Goal: Check status

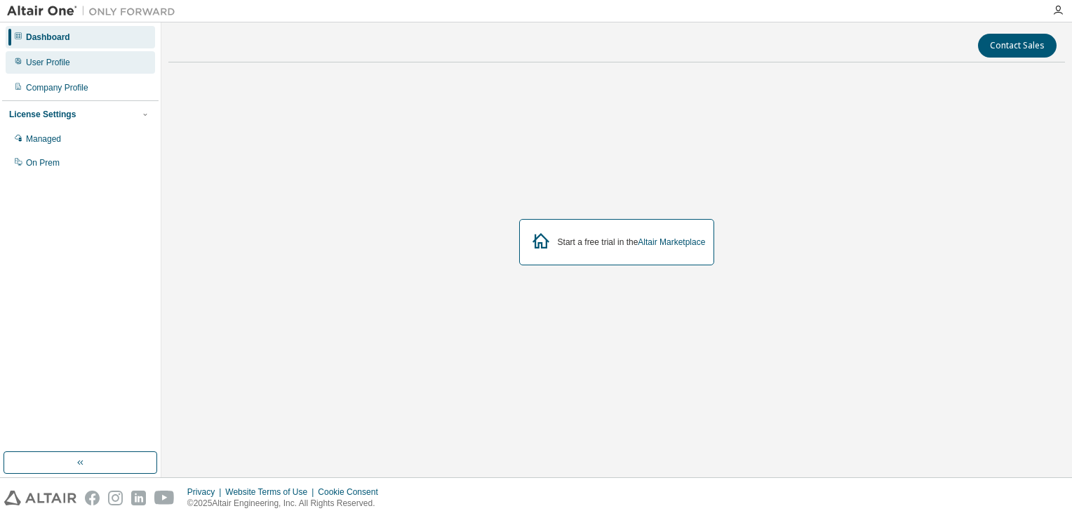
click at [52, 63] on div "User Profile" at bounding box center [48, 62] width 44 height 11
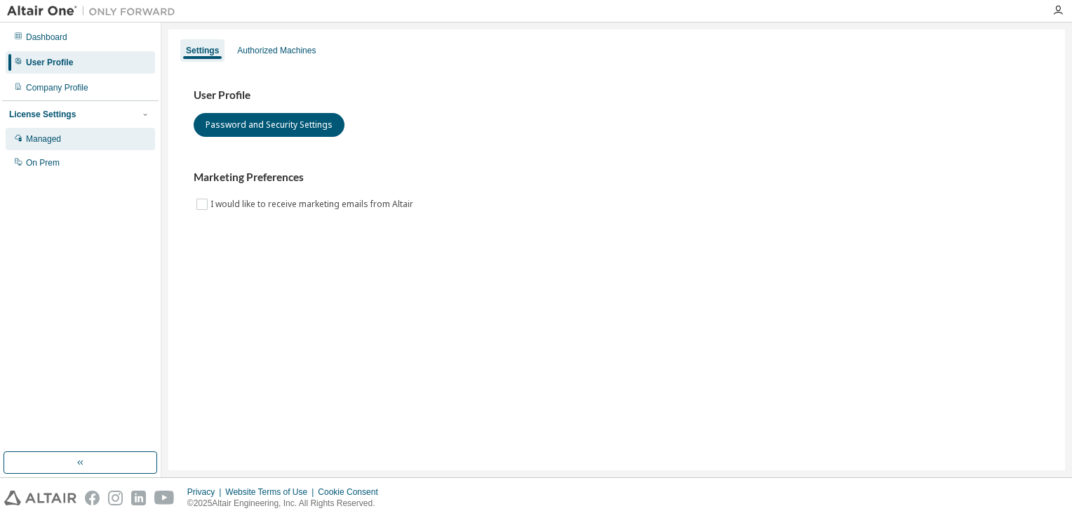
click at [45, 135] on div "Managed" at bounding box center [43, 138] width 35 height 11
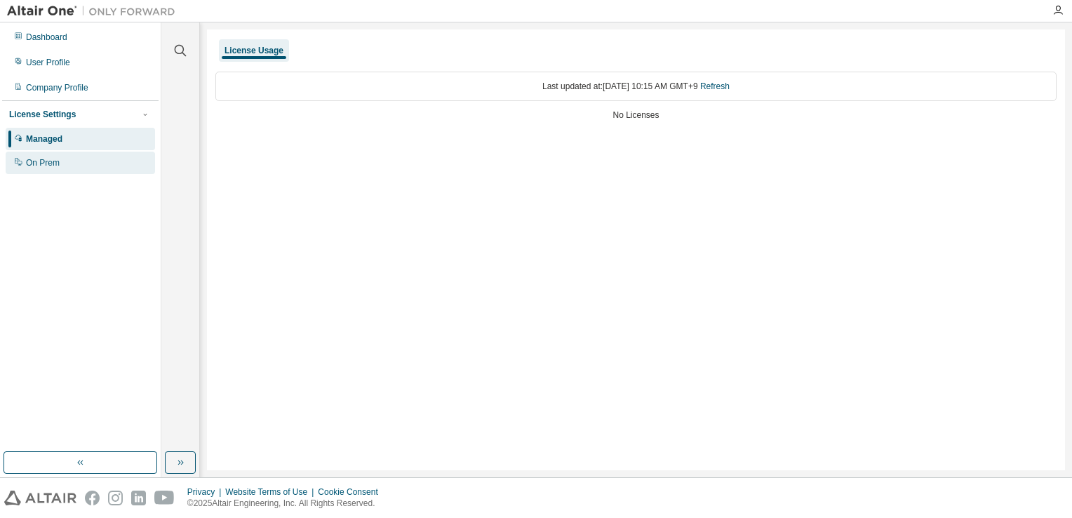
click at [48, 164] on div "On Prem" at bounding box center [43, 162] width 34 height 11
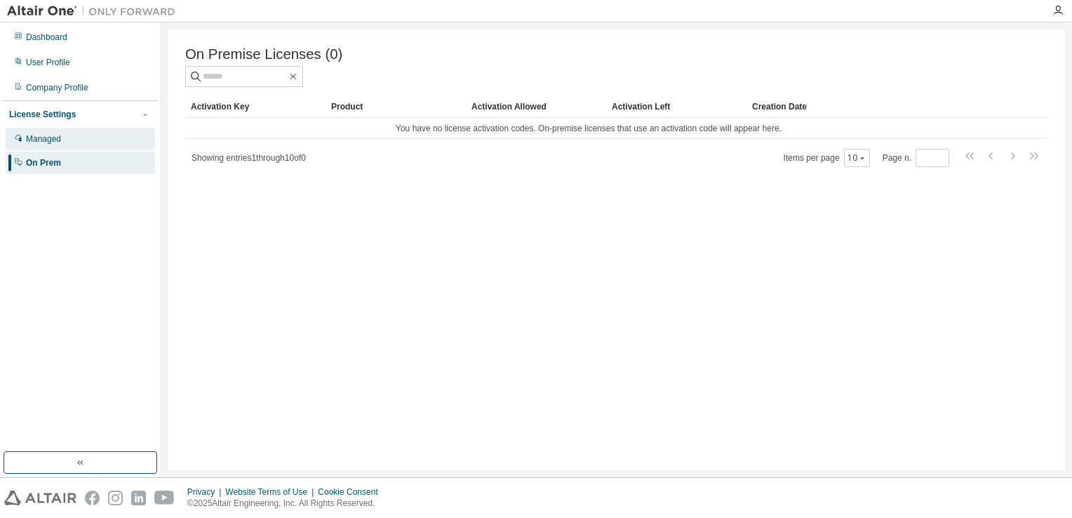
click at [48, 133] on div "Managed" at bounding box center [43, 138] width 35 height 11
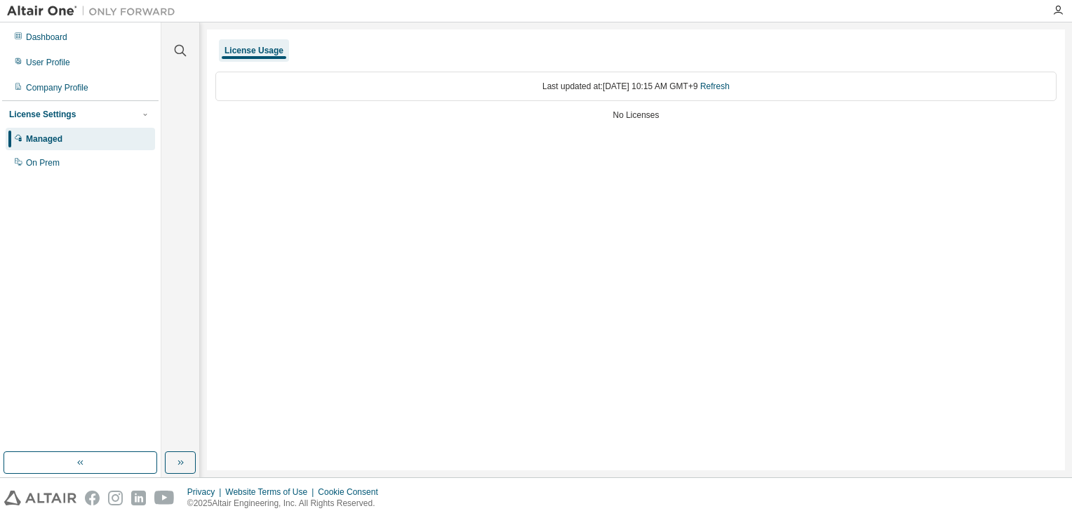
click at [651, 88] on div "Last updated at: [DATE] 10:15 AM GMT+9 Refresh" at bounding box center [635, 86] width 841 height 29
click at [589, 143] on div "License Usage Last updated at: [DATE] 10:15 AM GMT+9 Refresh No Licenses" at bounding box center [636, 249] width 858 height 440
click at [252, 46] on div "License Usage" at bounding box center [253, 50] width 59 height 11
click at [250, 55] on div "License Usage" at bounding box center [253, 50] width 59 height 11
